Goal: Information Seeking & Learning: Find specific fact

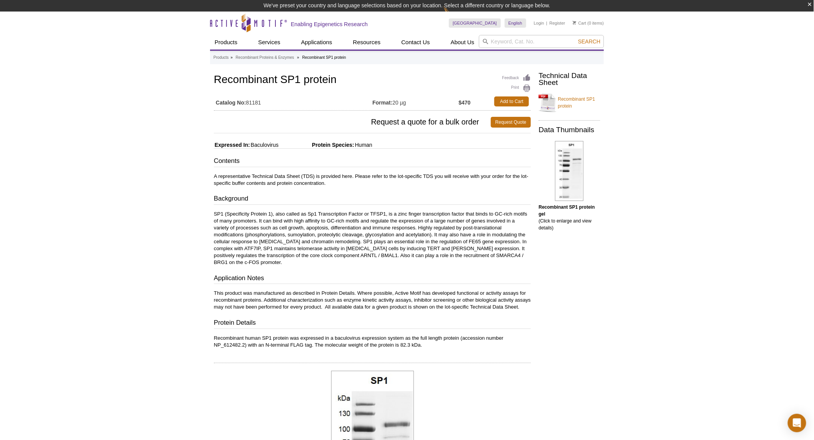
click at [723, 114] on div "Active Motif Logo Enabling Epigenetics Research 0 Search Skip to content Active…" at bounding box center [407, 377] width 814 height 731
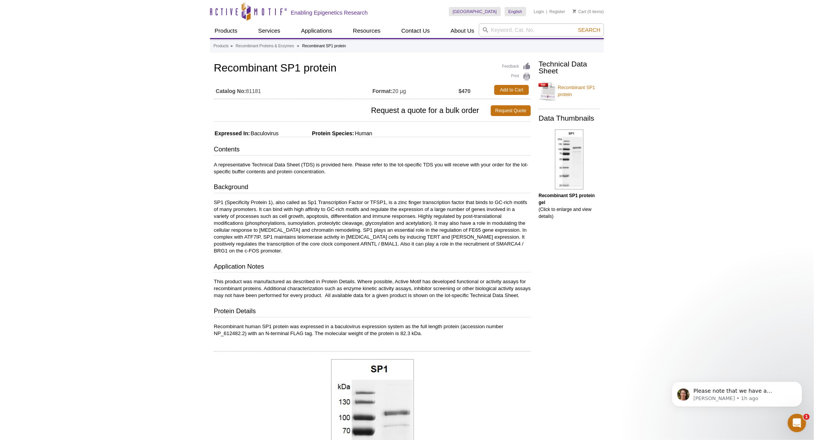
click at [251, 90] on td "Catalog No: 81181" at bounding box center [293, 90] width 158 height 14
copy td "81181"
drag, startPoint x: 216, startPoint y: 67, endPoint x: 341, endPoint y: 63, distance: 125.0
click at [341, 63] on h1 "Recombinant SP1 protein" at bounding box center [372, 68] width 317 height 13
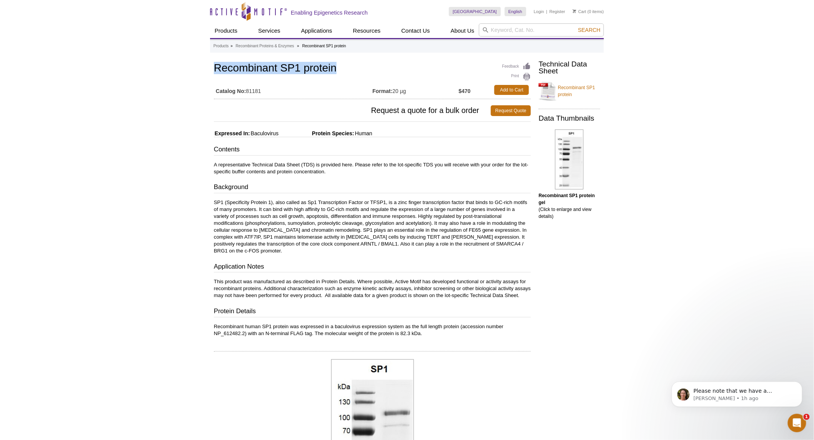
copy h1 "Recombinant SP1 protein"
drag, startPoint x: 394, startPoint y: 90, endPoint x: 411, endPoint y: 90, distance: 16.5
click at [411, 90] on td "Format: 20 µg" at bounding box center [415, 90] width 86 height 14
copy td "20 µg"
click at [267, 333] on p "Recombinant human SP1 protein was expressed in a baculovirus expression system …" at bounding box center [372, 330] width 317 height 14
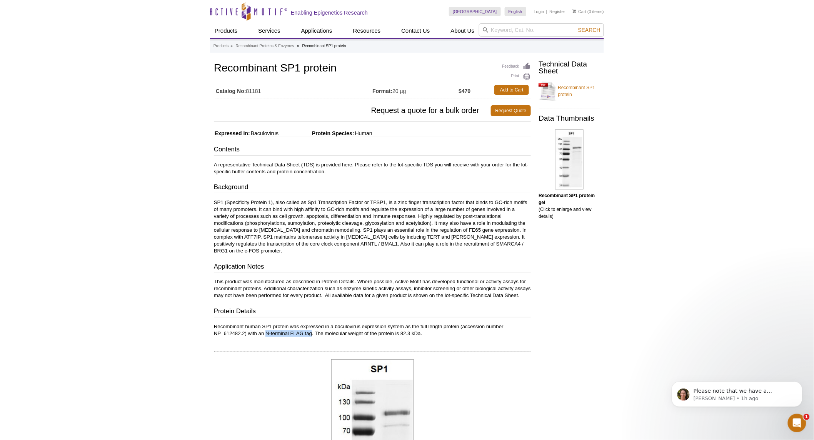
drag, startPoint x: 265, startPoint y: 333, endPoint x: 311, endPoint y: 331, distance: 46.2
click at [311, 331] on p "Recombinant human SP1 protein was expressed in a baculovirus expression system …" at bounding box center [372, 330] width 317 height 14
copy p "N-terminal FLAG tag"
